Goal: Complete application form

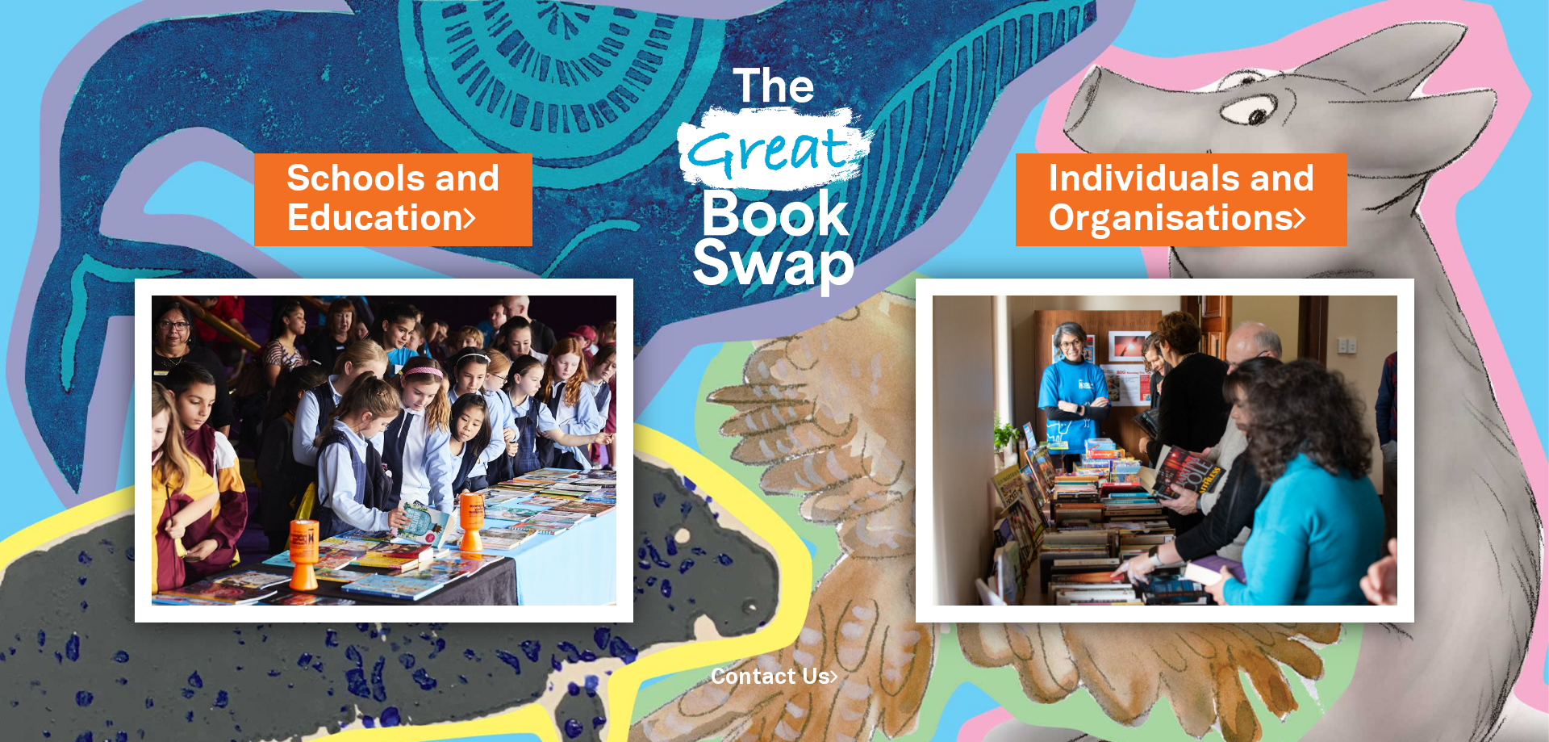
drag, startPoint x: 717, startPoint y: 619, endPoint x: 732, endPoint y: 594, distance: 28.9
click at [724, 616] on div "Schools and Education Individuals and Organisations" at bounding box center [774, 311] width 1549 height 622
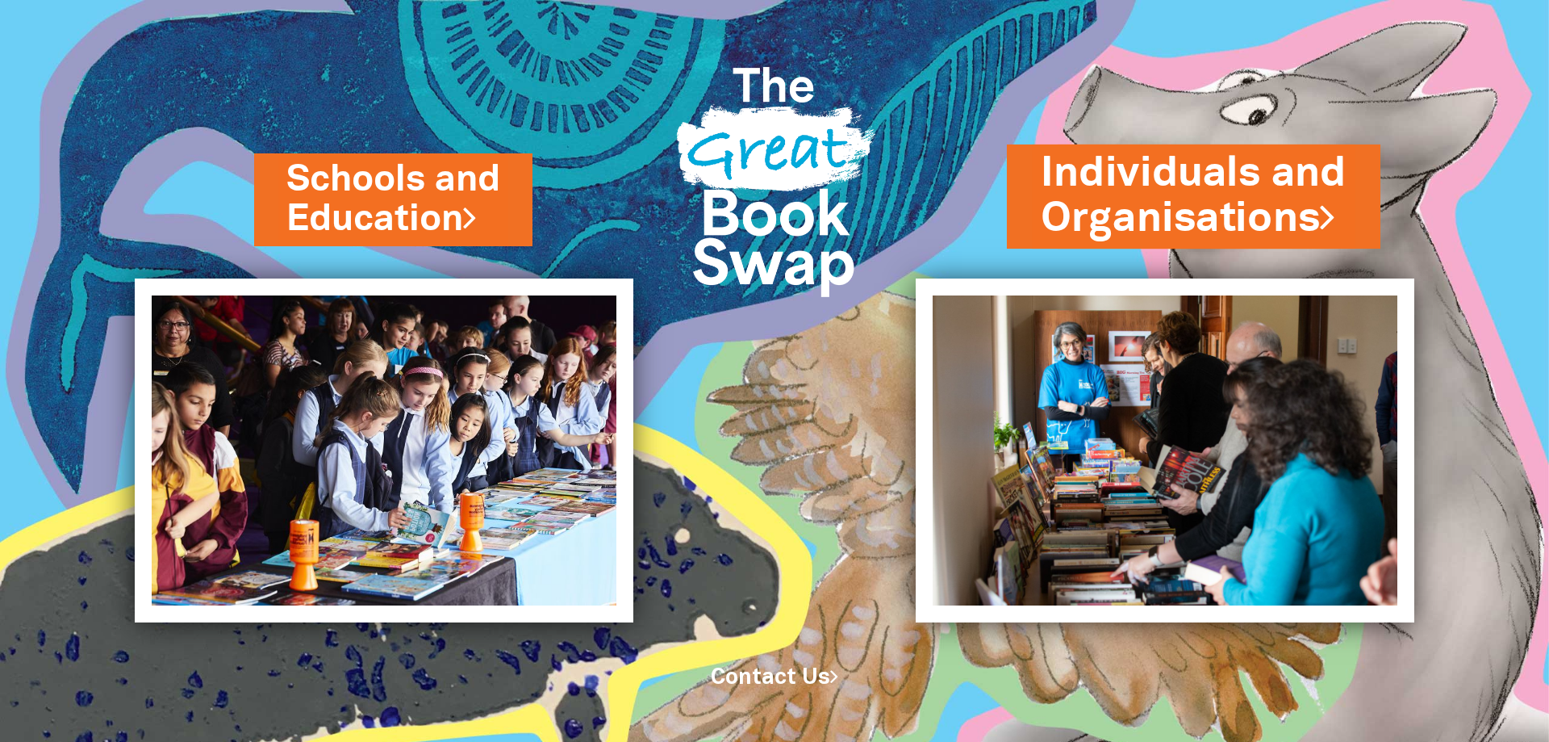
click at [1124, 229] on link "Individuals and Organisations" at bounding box center [1194, 196] width 306 height 102
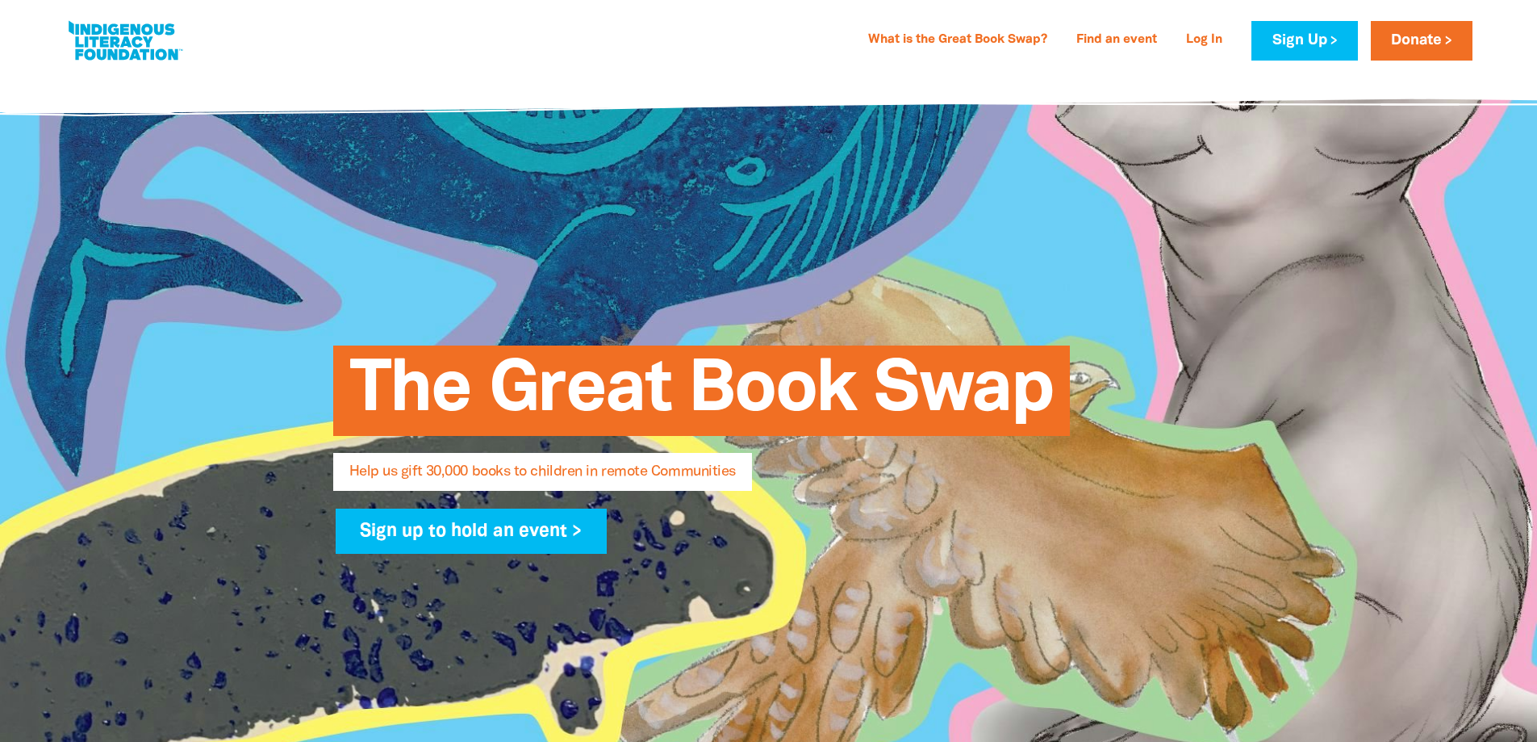
select select "AU"
click at [1002, 43] on link "What is the Great Book Swap?" at bounding box center [958, 40] width 198 height 26
select select "AU"
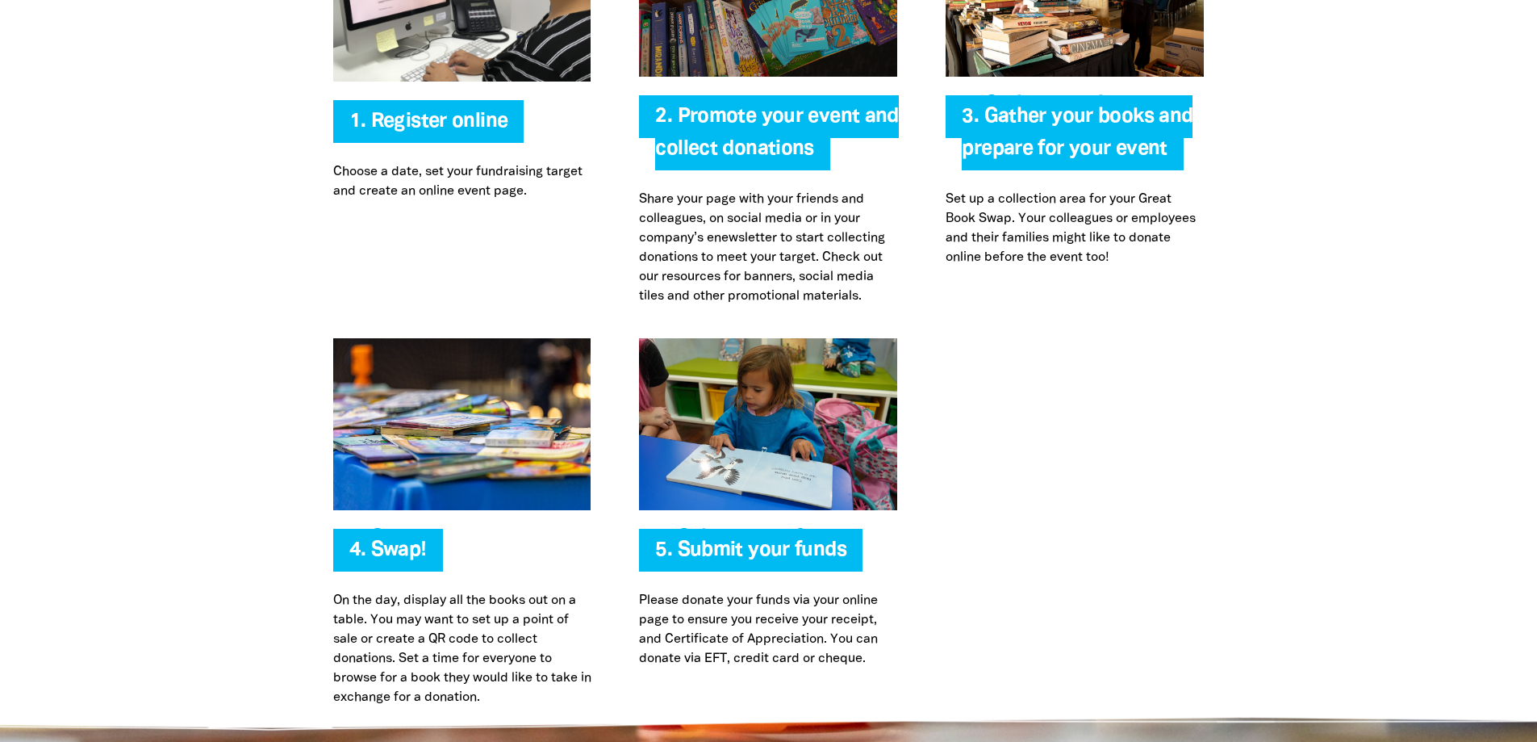
scroll to position [3440, 0]
